Goal: Navigation & Orientation: Go to known website

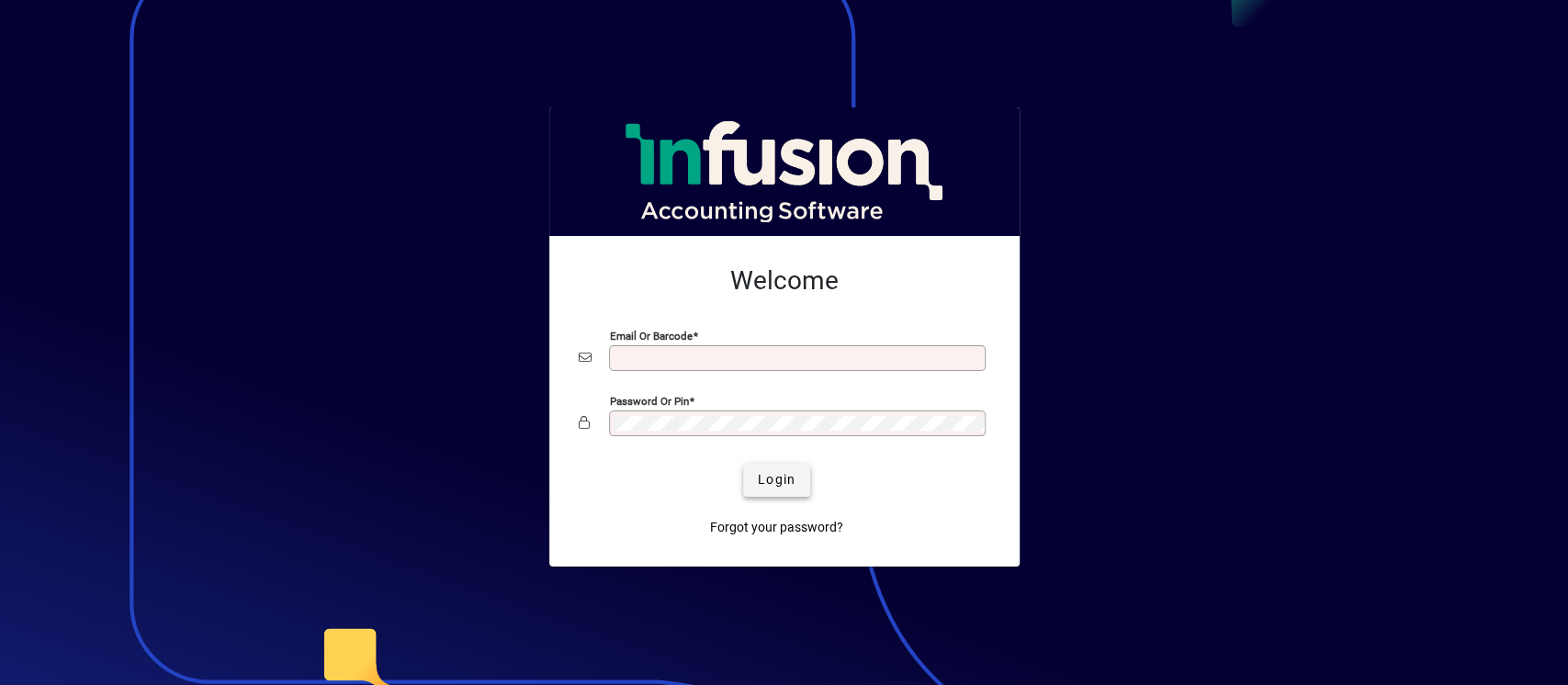
type input "**********"
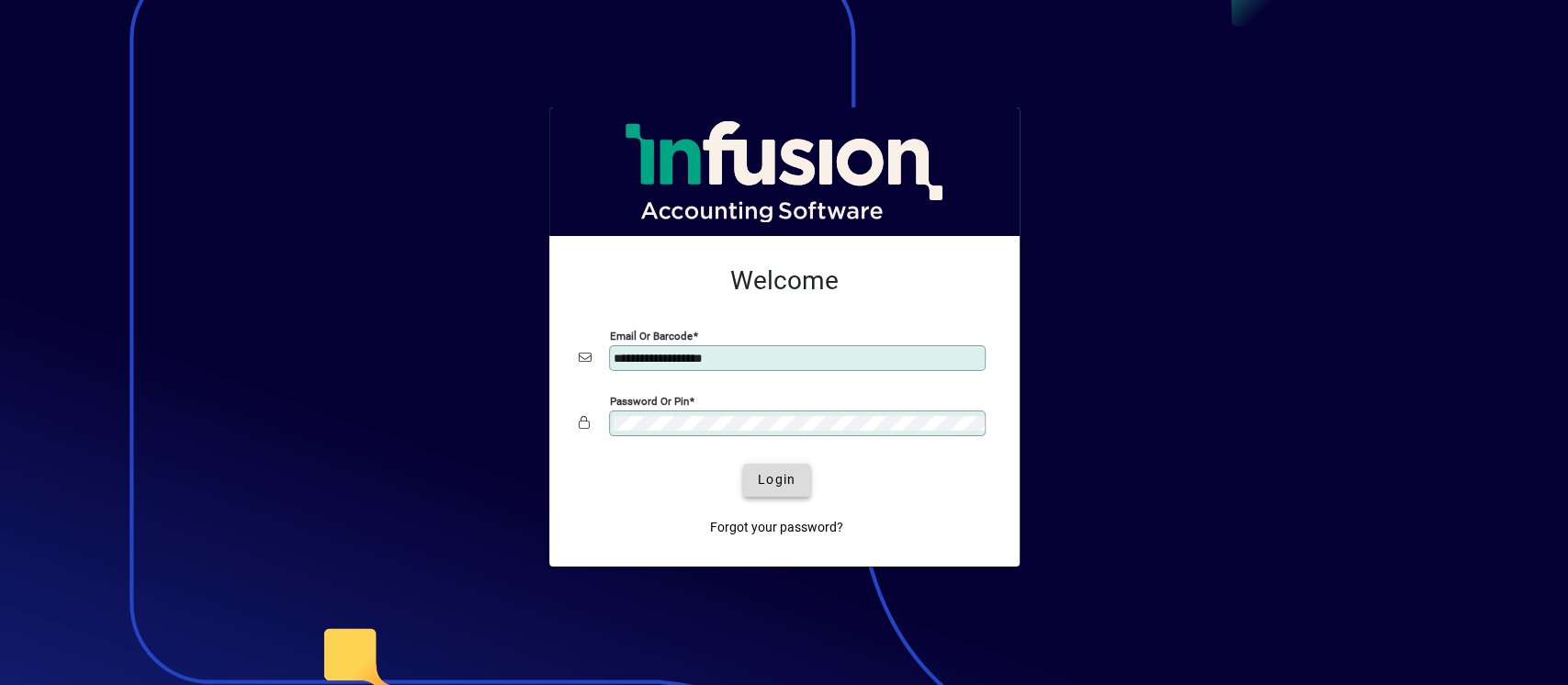
click at [791, 488] on span "submit" at bounding box center [776, 481] width 67 height 44
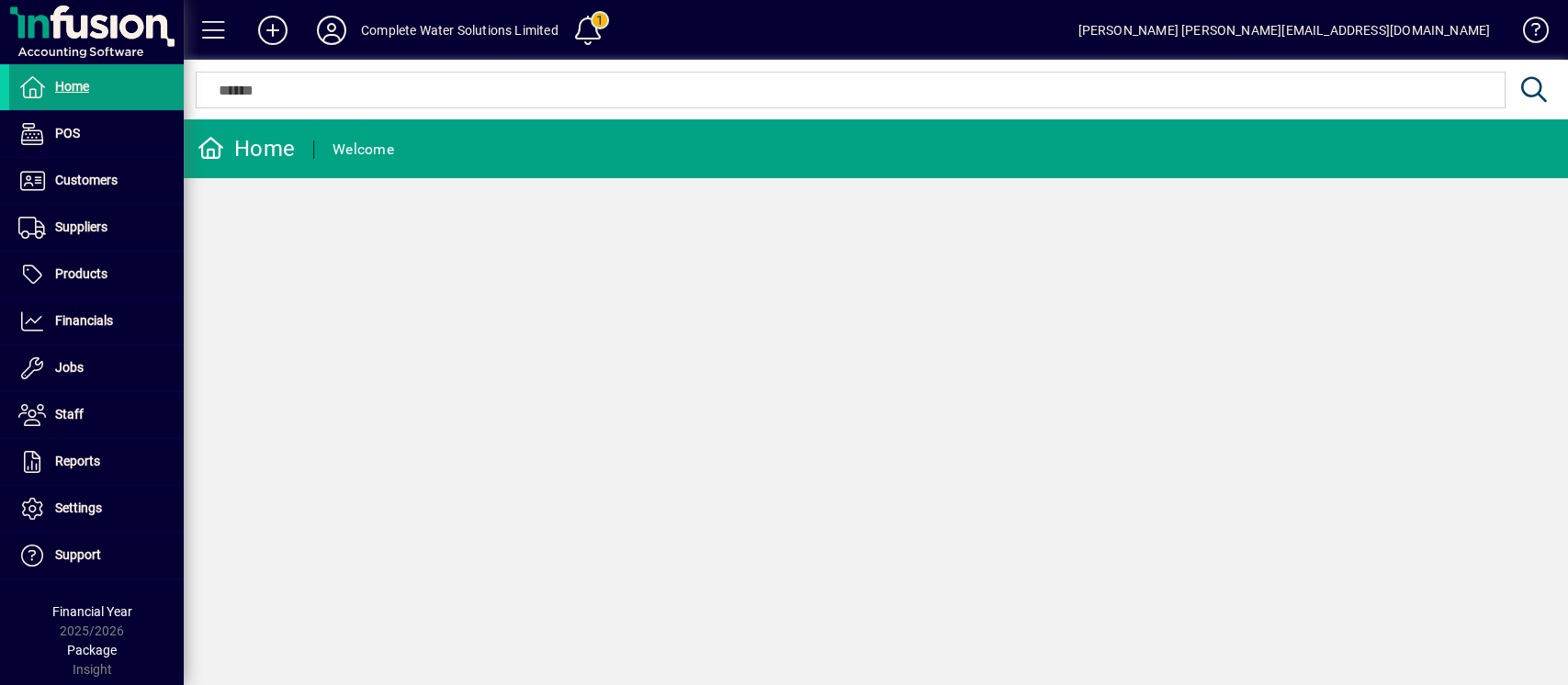
click at [223, 680] on div "Home Welcome" at bounding box center [875, 403] width 1384 height 566
